Goal: Transaction & Acquisition: Purchase product/service

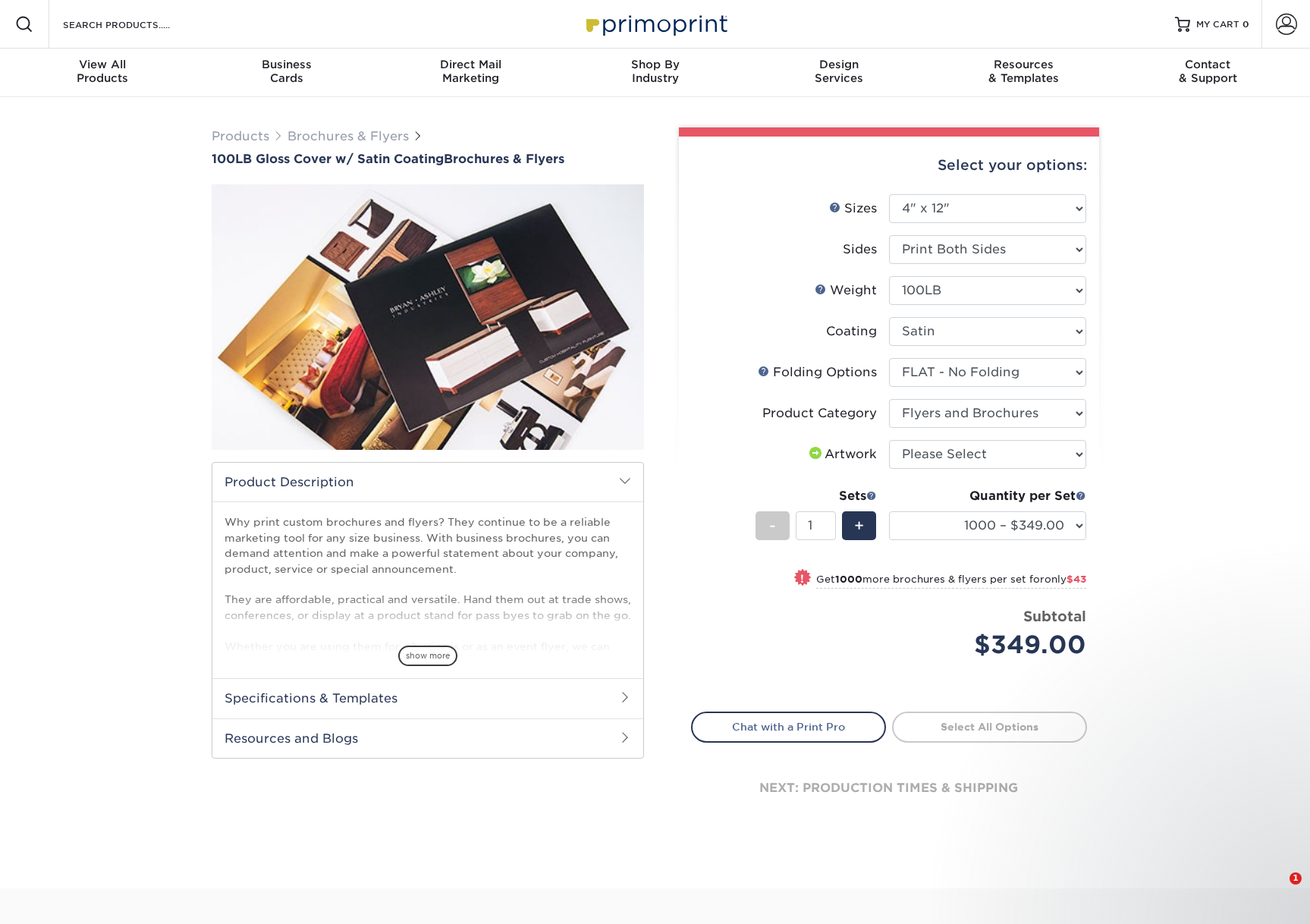
select select "4.00x12.00"
select select "9b1d5825-34d1-4721-9874-ed79abb003d7"
select select "1a668080-6b7c-4174-b399-2c3833b27ef4"
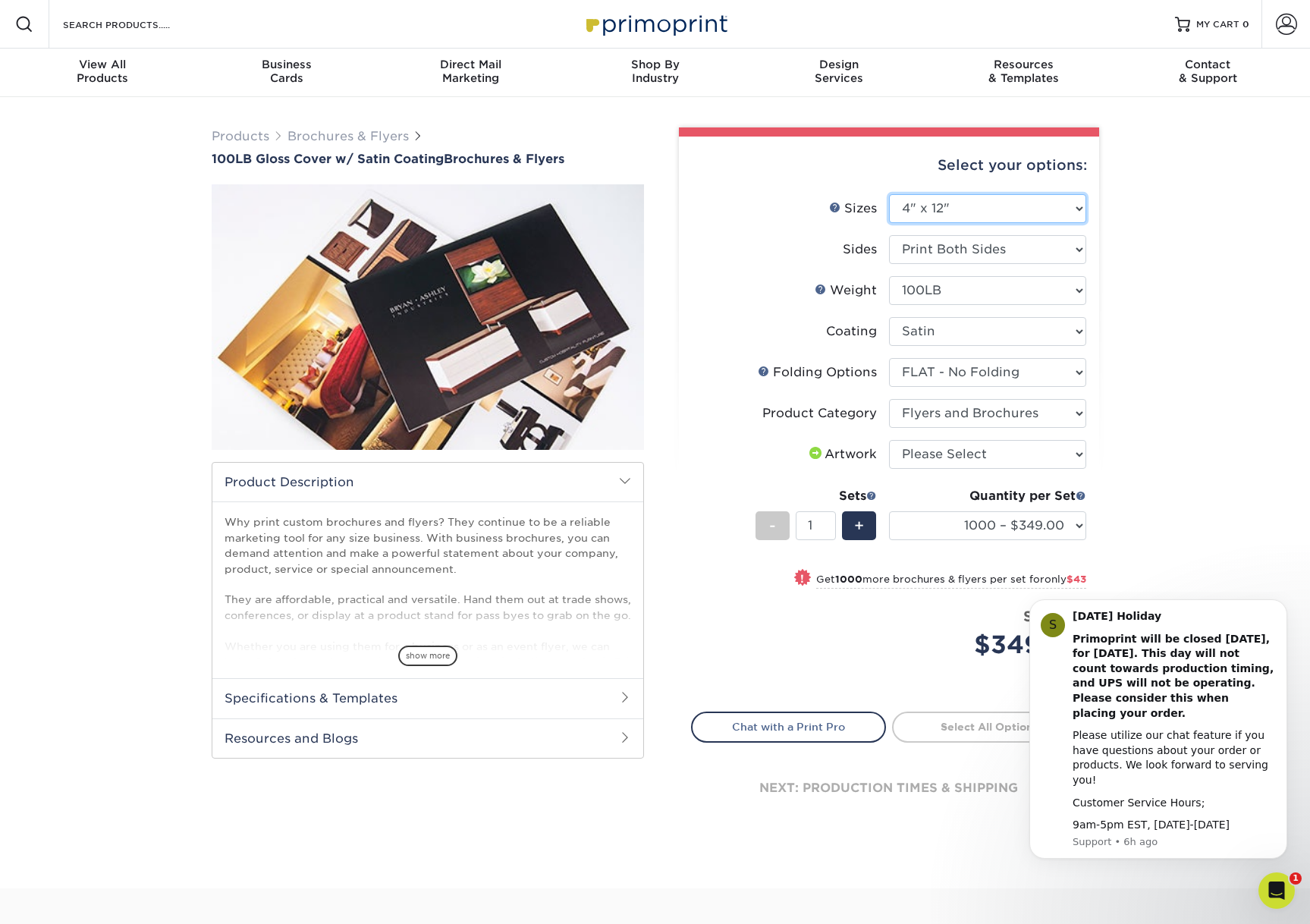
click at [955, 212] on select "Please Select 3.67" x 8.5" 4" x 8.5" 4" x 11" 4" x 12" 4.25" x 11" 5.5" x 8.5" …" at bounding box center [987, 208] width 197 height 29
select select "4.00x8.50"
click at [888, 194] on select "Please Select 3.67" x 8.5" 4" x 8.5" 4" x 11" 4" x 12" 4.25" x 11" 5.5" x 8.5" …" at bounding box center [987, 208] width 197 height 29
select select "-1"
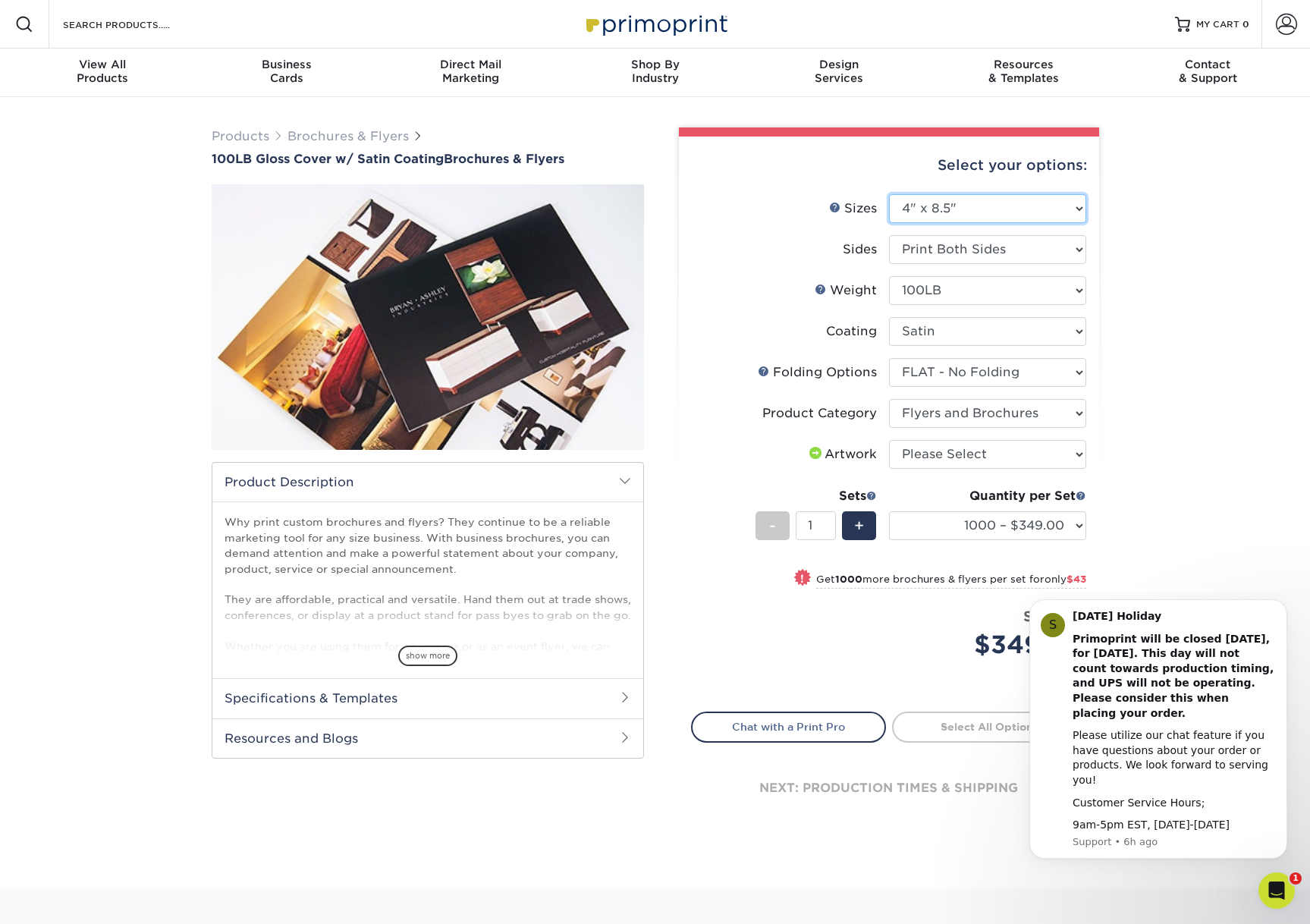
select select "-1"
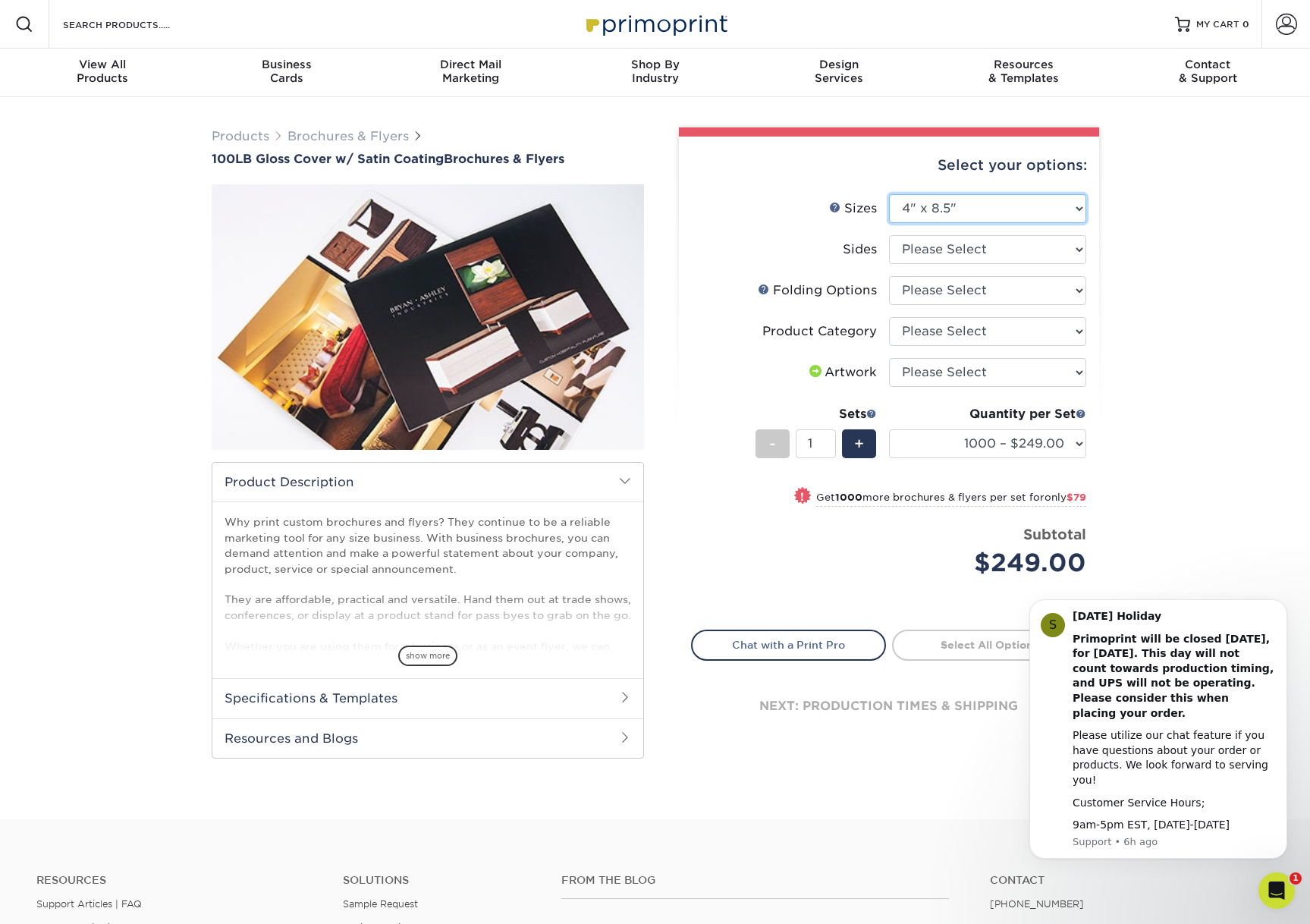
click at [948, 209] on select "Please Select 3.67" x 8.5" 4" x 8.5" 4" x 11" 4" x 12" 4.25" x 11" 5.5" x 8.5" …" at bounding box center [987, 208] width 197 height 29
select select "3.67x8.50"
click at [888, 194] on select "Please Select 3.67" x 8.5" 4" x 8.5" 4" x 11" 4" x 12" 4.25" x 11" 5.5" x 8.5" …" at bounding box center [987, 208] width 197 height 29
select select
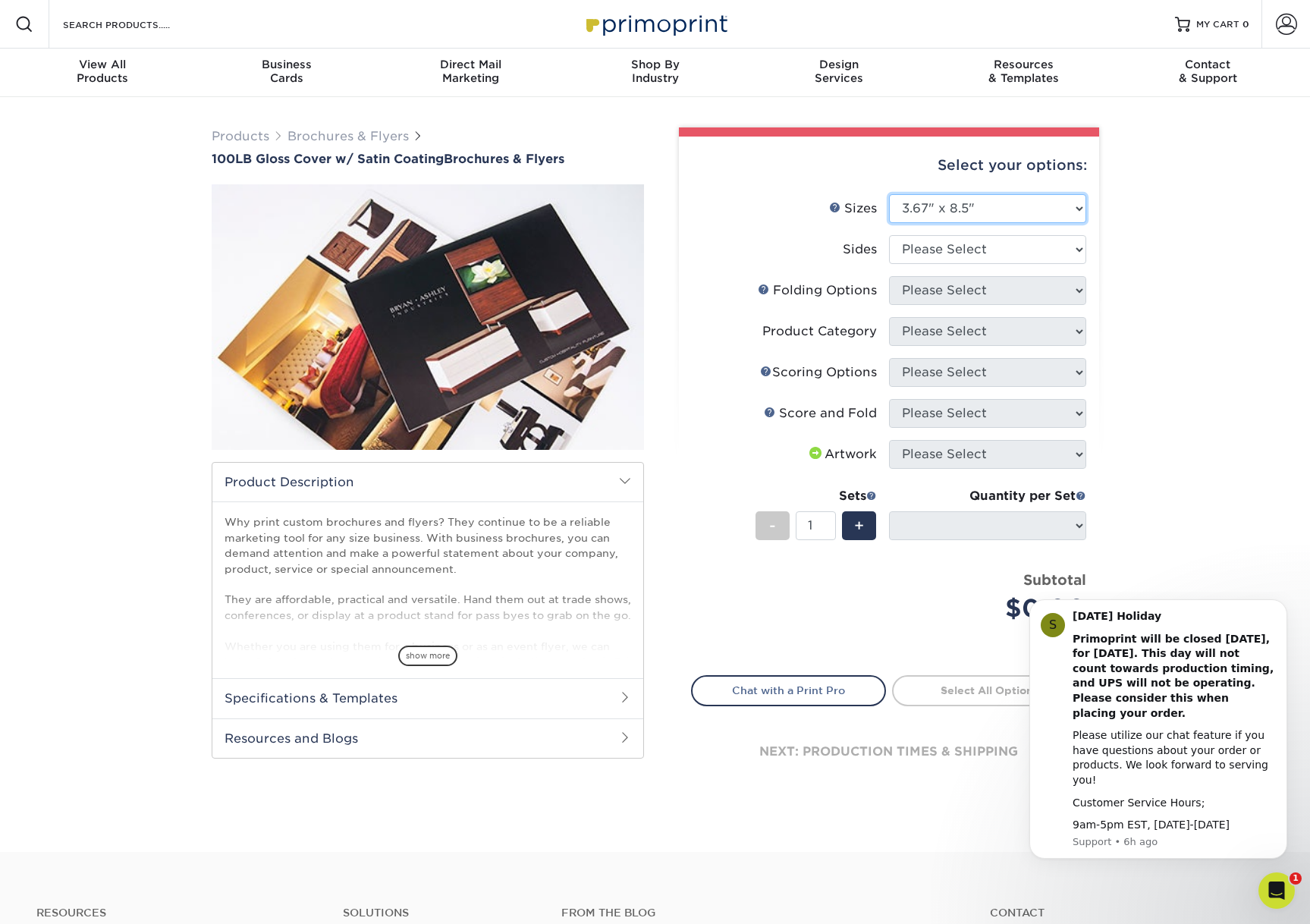
click at [927, 207] on select "Please Select 3.67" x 8.5" 4" x 8.5" 4" x 11" 4" x 12" 4.25" x 11" 5.5" x 8.5" …" at bounding box center [987, 208] width 197 height 29
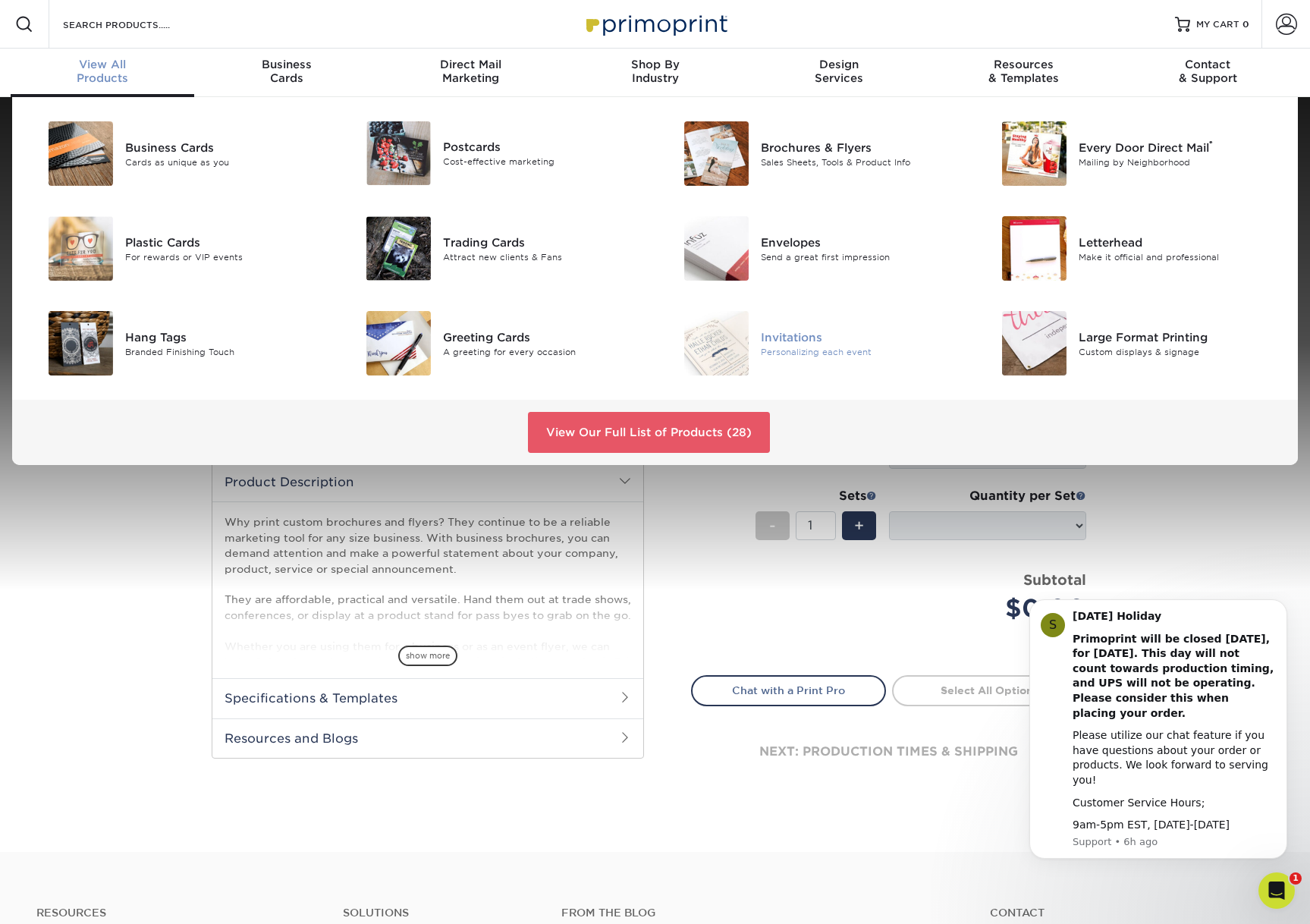
click at [803, 336] on div "Invitations" at bounding box center [861, 337] width 200 height 17
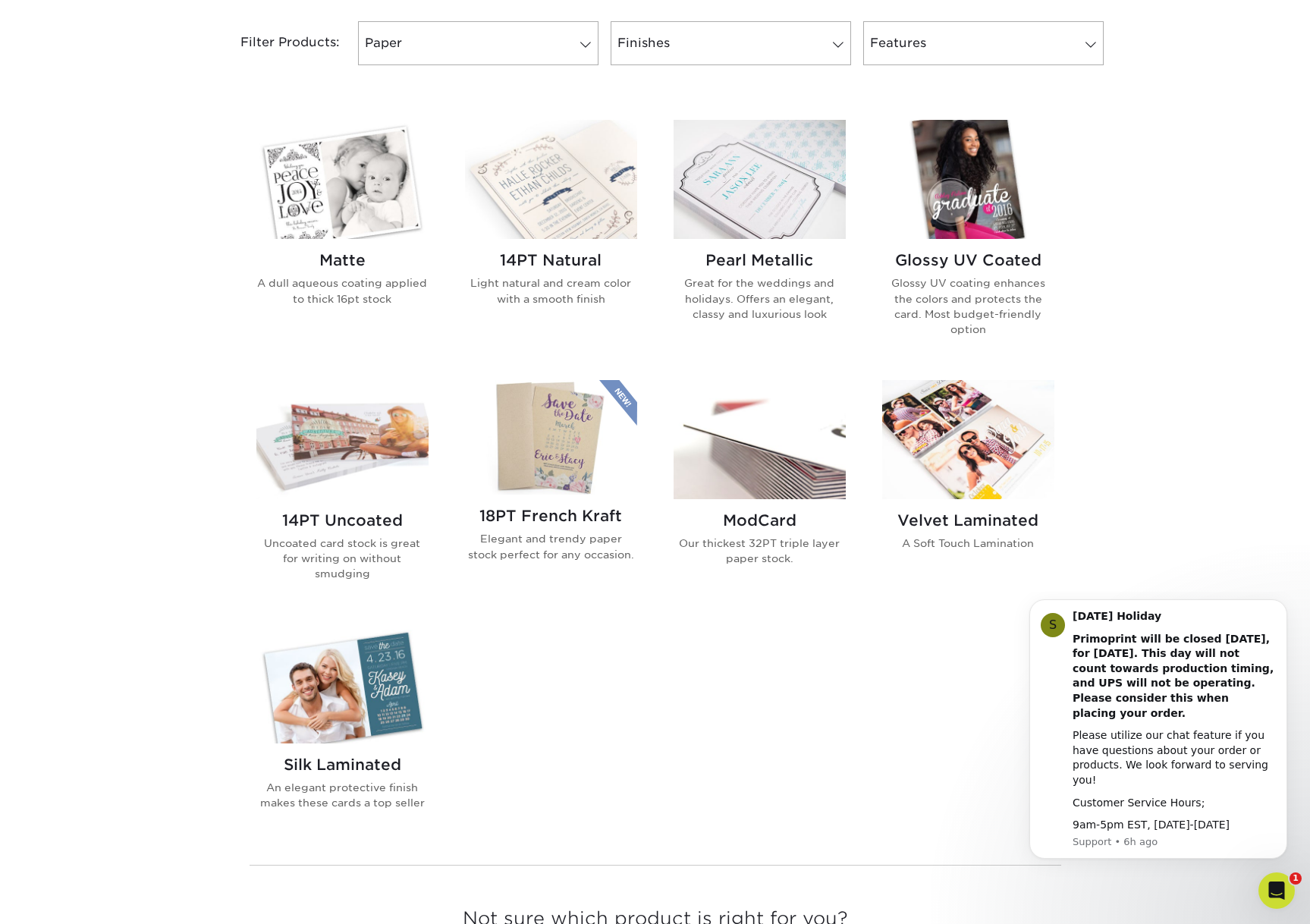
scroll to position [652, 0]
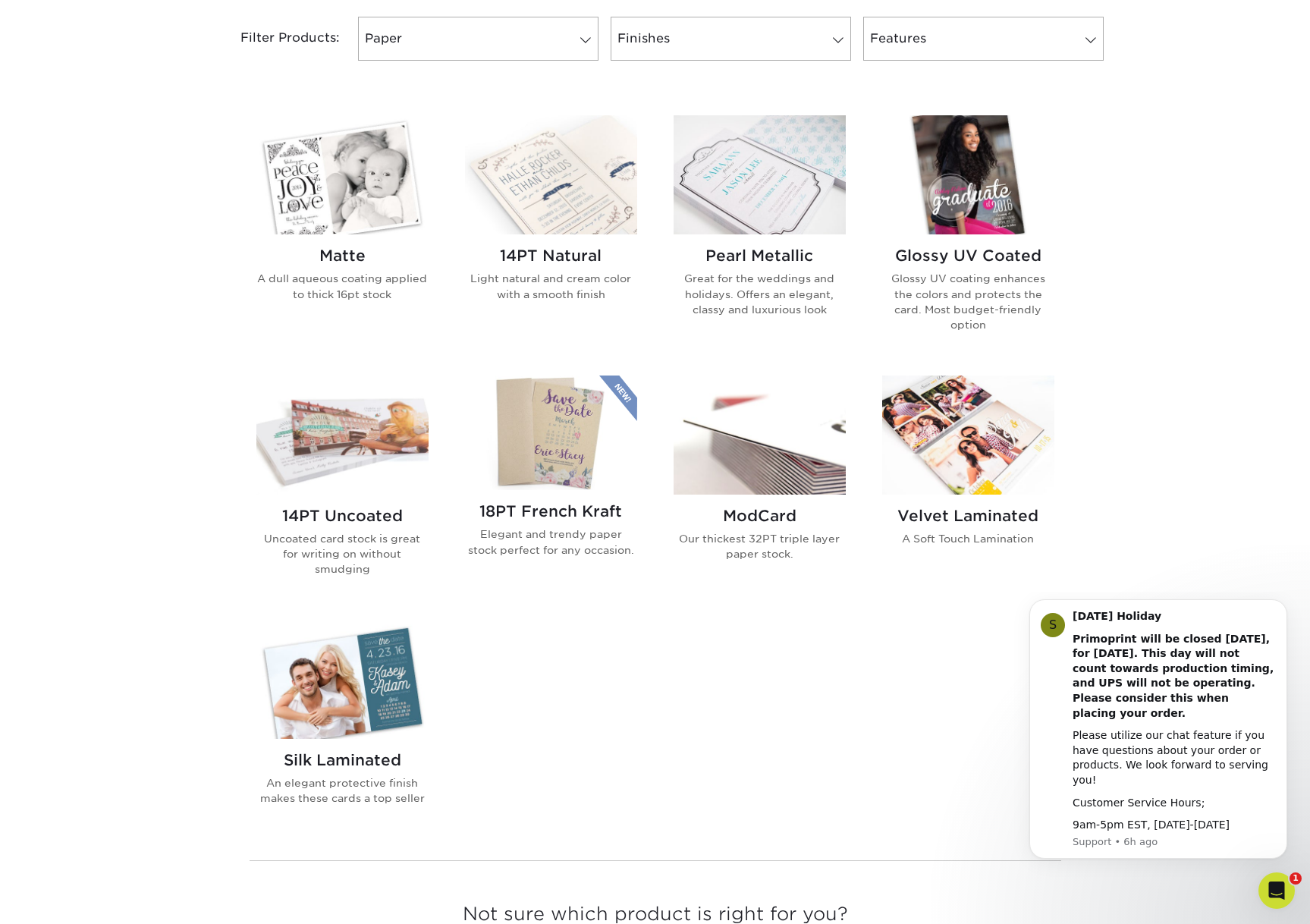
click at [738, 255] on h2 "Pearl Metallic" at bounding box center [759, 255] width 172 height 19
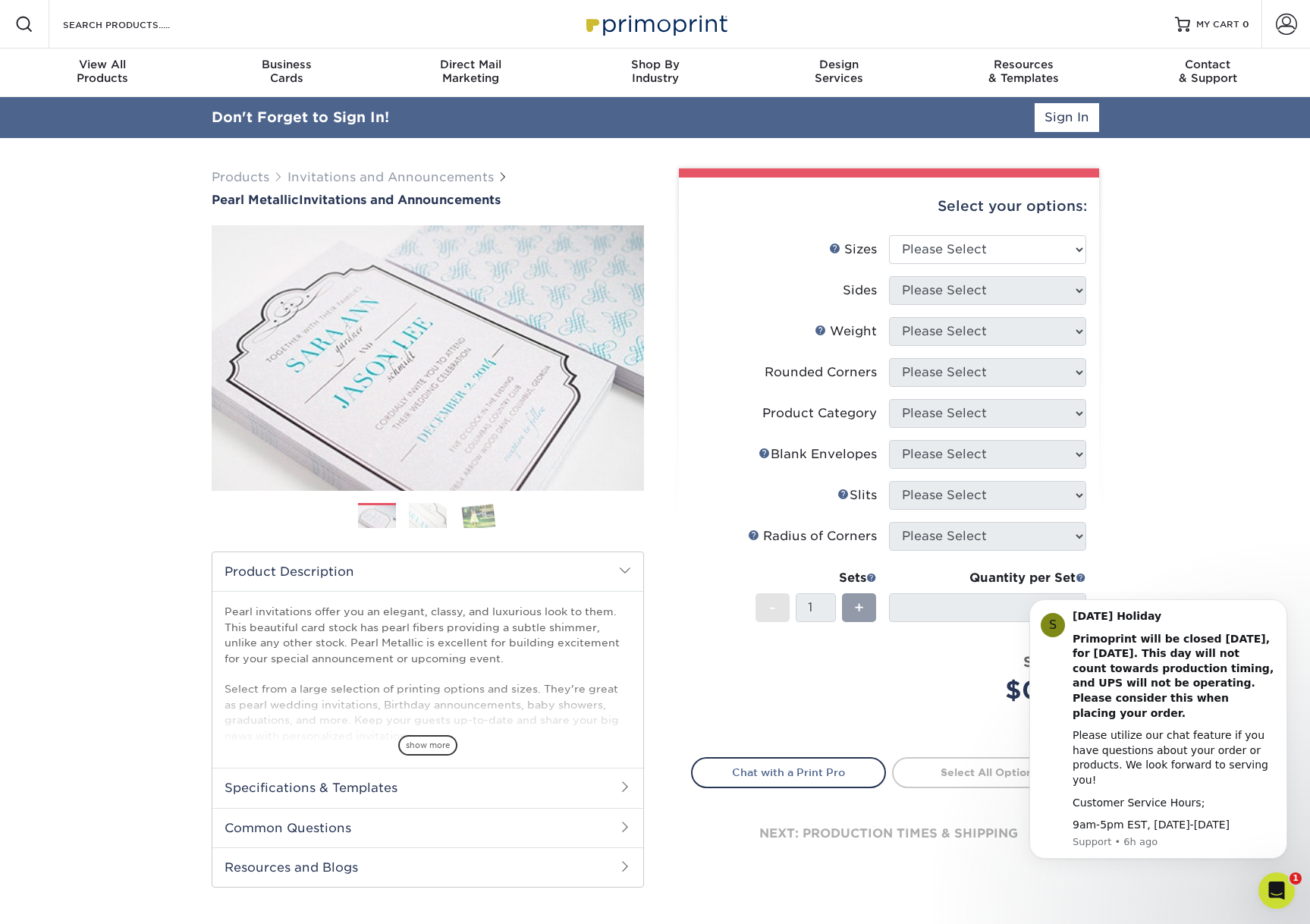
click at [433, 514] on img at bounding box center [427, 515] width 38 height 27
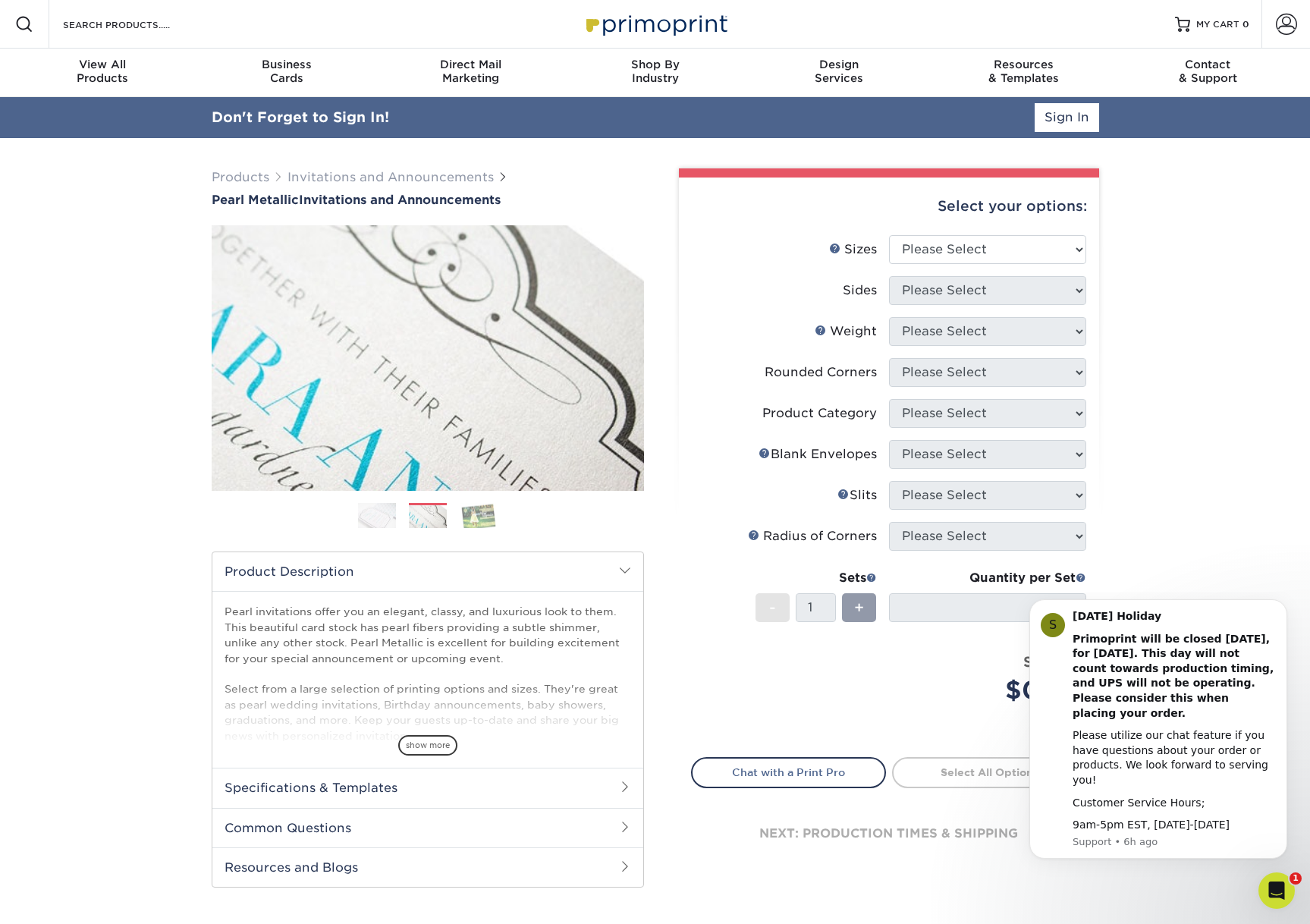
click at [481, 508] on img at bounding box center [478, 515] width 38 height 27
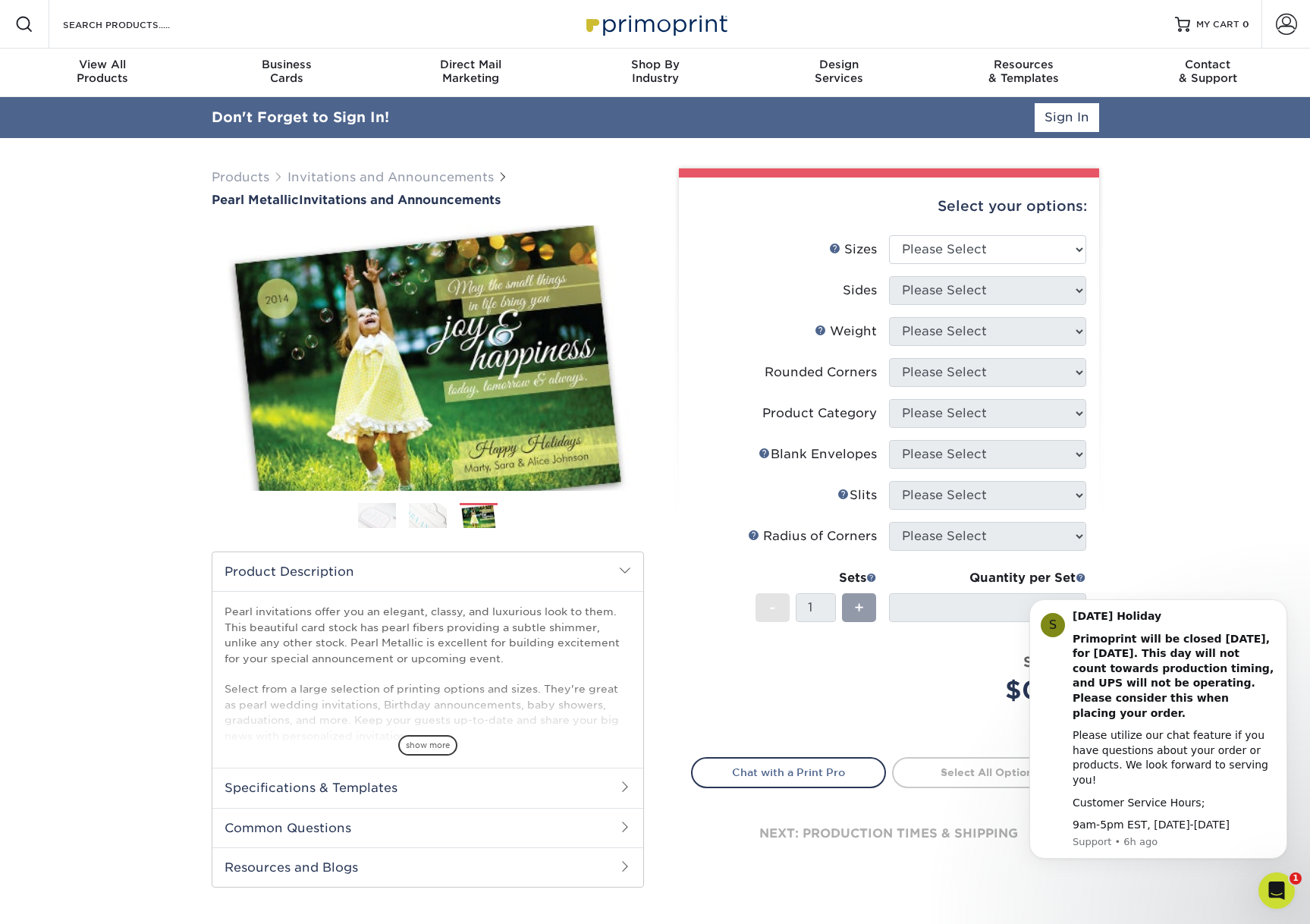
click at [380, 519] on img at bounding box center [376, 515] width 38 height 27
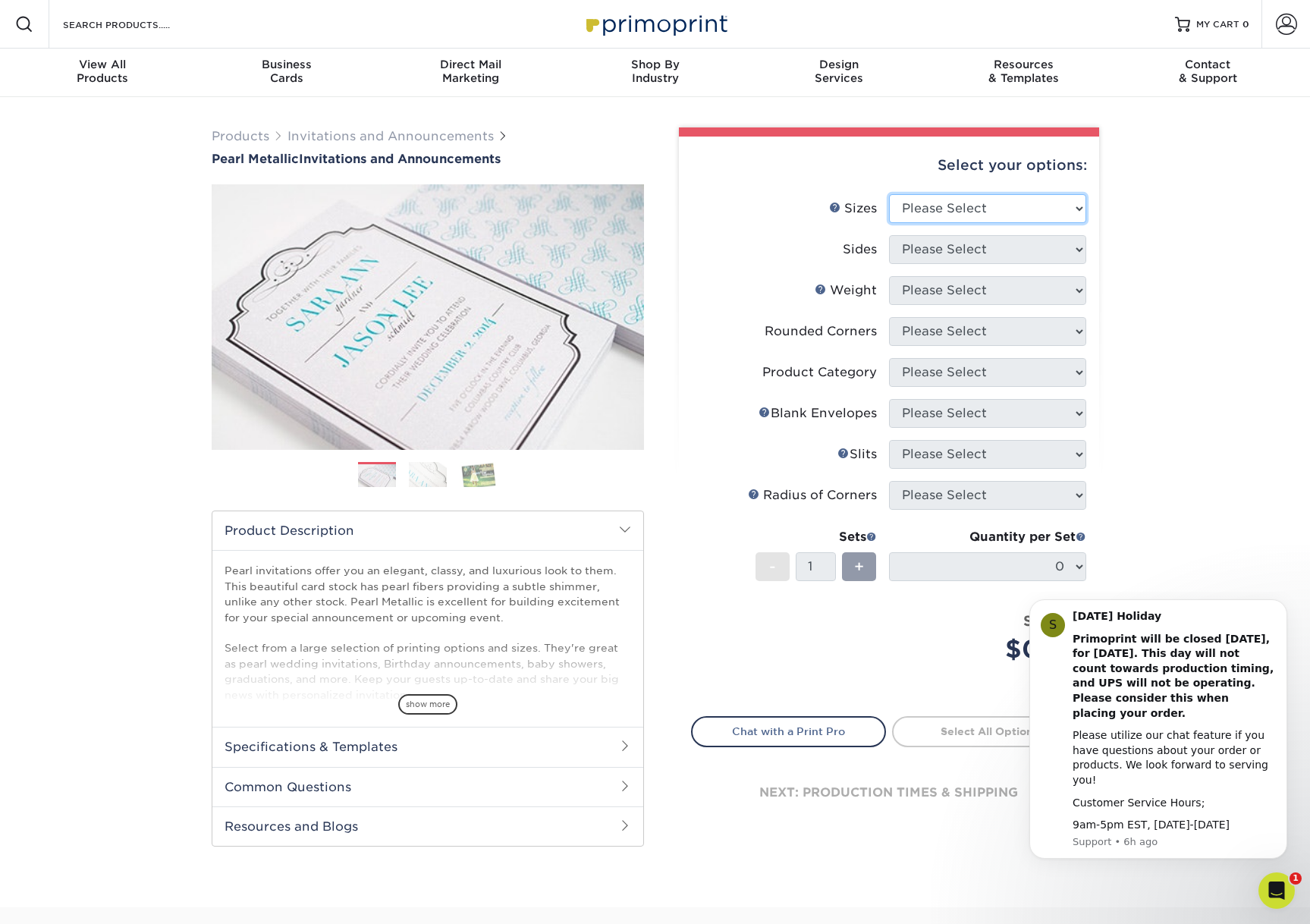
click at [942, 201] on select "Please Select 4.25" x 5.5" 4.25" x 6" 5" x 7" 5.5" x 8.5" 6" x 6"" at bounding box center [987, 208] width 197 height 29
